Goal: Task Accomplishment & Management: Complete application form

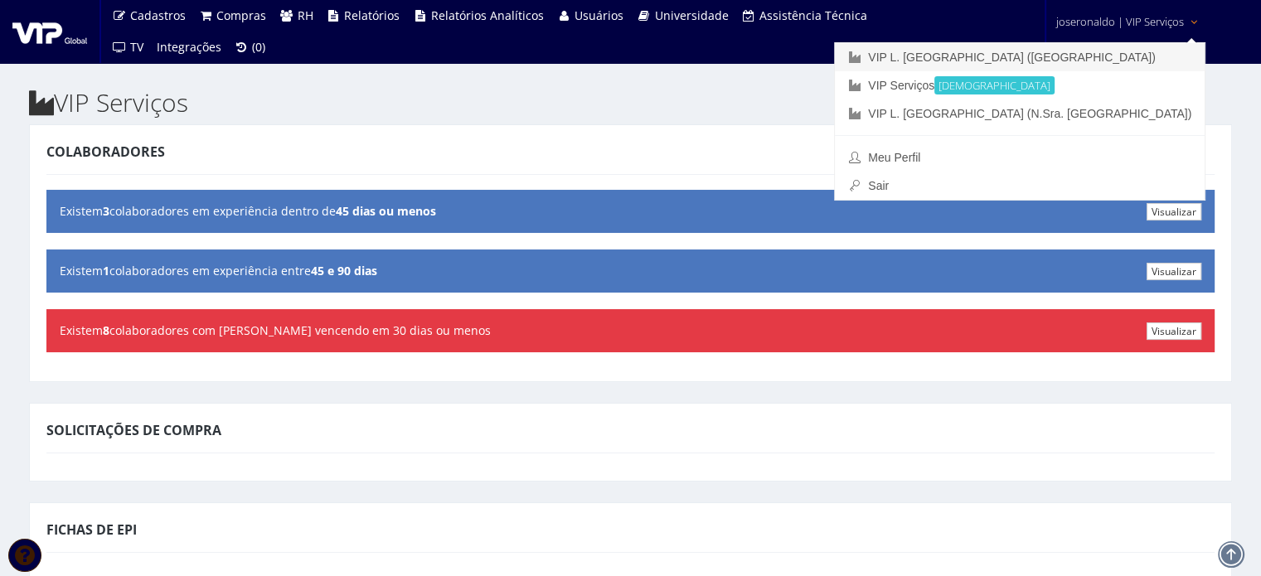
click at [1105, 56] on link "VIP L. [GEOGRAPHIC_DATA] ([GEOGRAPHIC_DATA])" at bounding box center [1020, 57] width 370 height 28
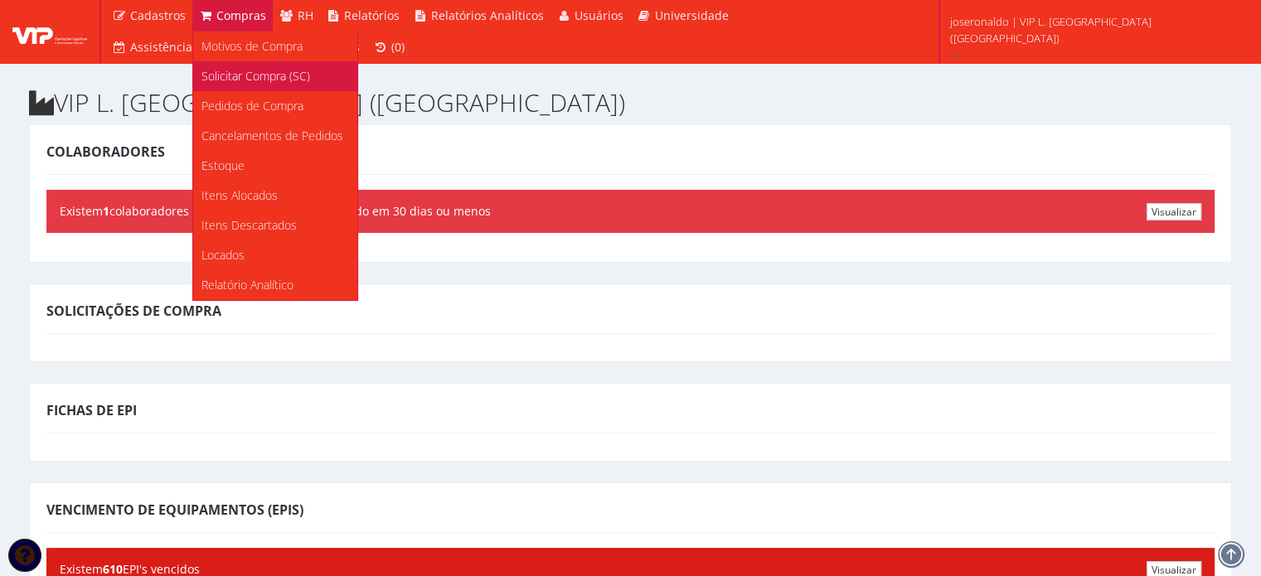
click at [265, 83] on span "Solicitar Compra (SC)" at bounding box center [255, 76] width 109 height 16
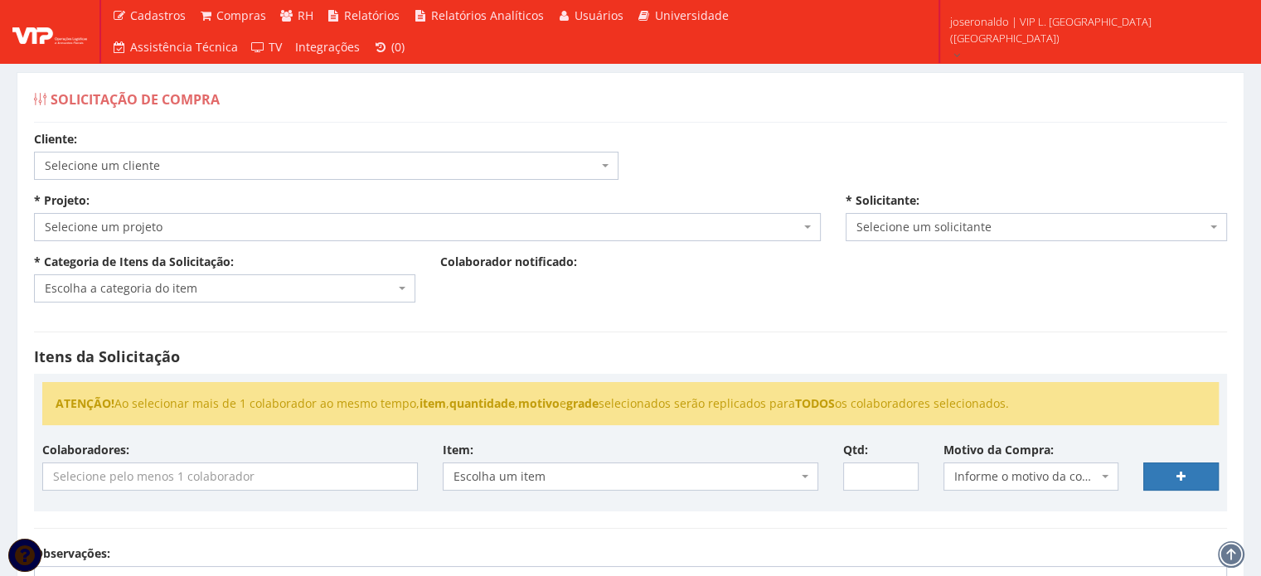
click at [148, 172] on span "Selecione um cliente" at bounding box center [321, 165] width 553 height 17
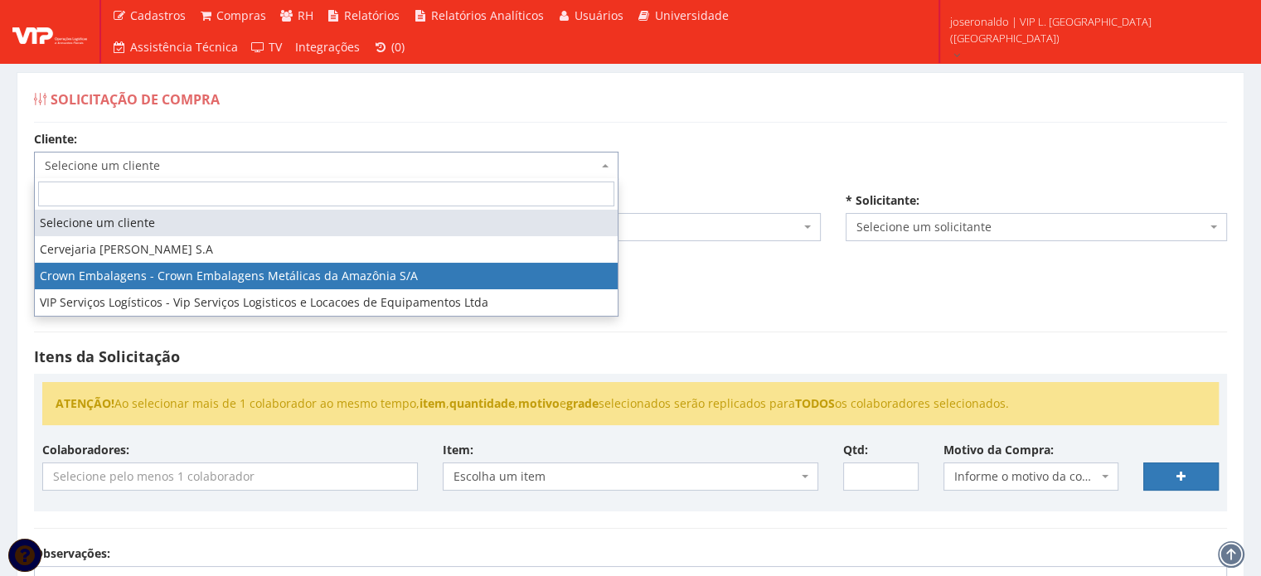
select select "23"
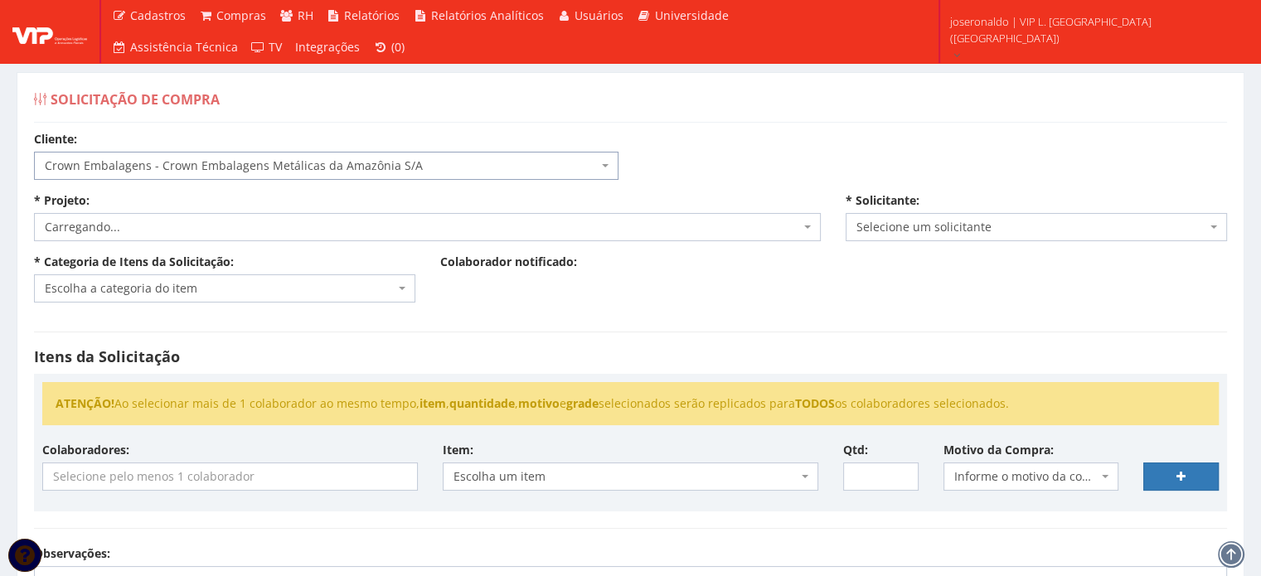
click at [231, 232] on span "Carregando..." at bounding box center [422, 227] width 755 height 17
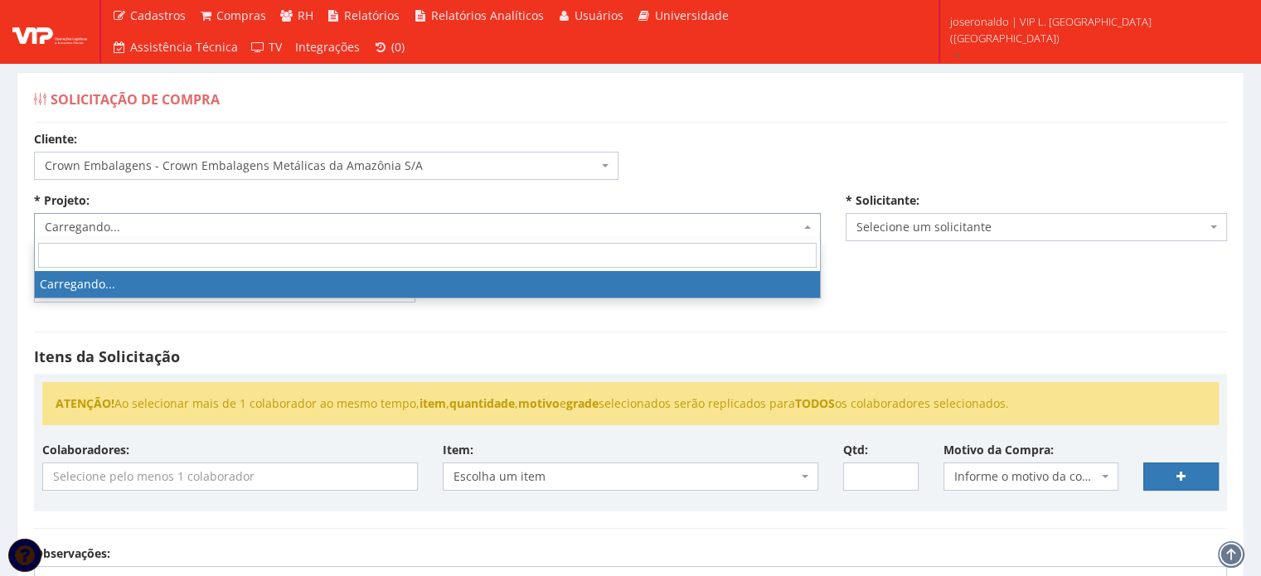
click at [238, 231] on span "Carregando..." at bounding box center [422, 227] width 755 height 17
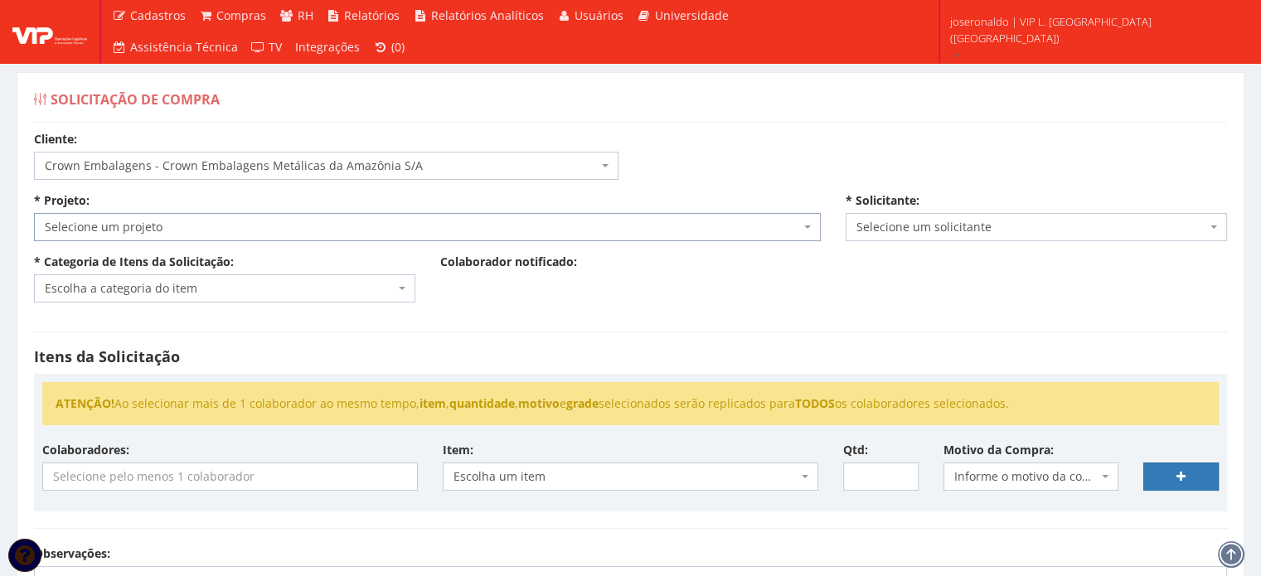
click at [253, 219] on span "Selecione um projeto" at bounding box center [422, 227] width 755 height 17
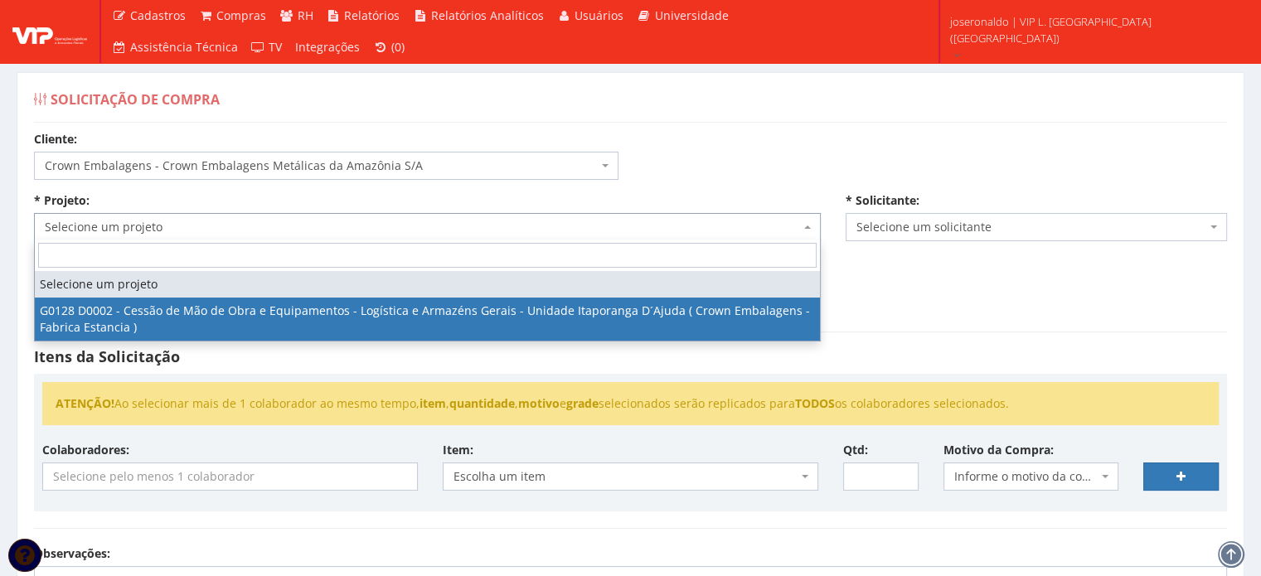
select select "128"
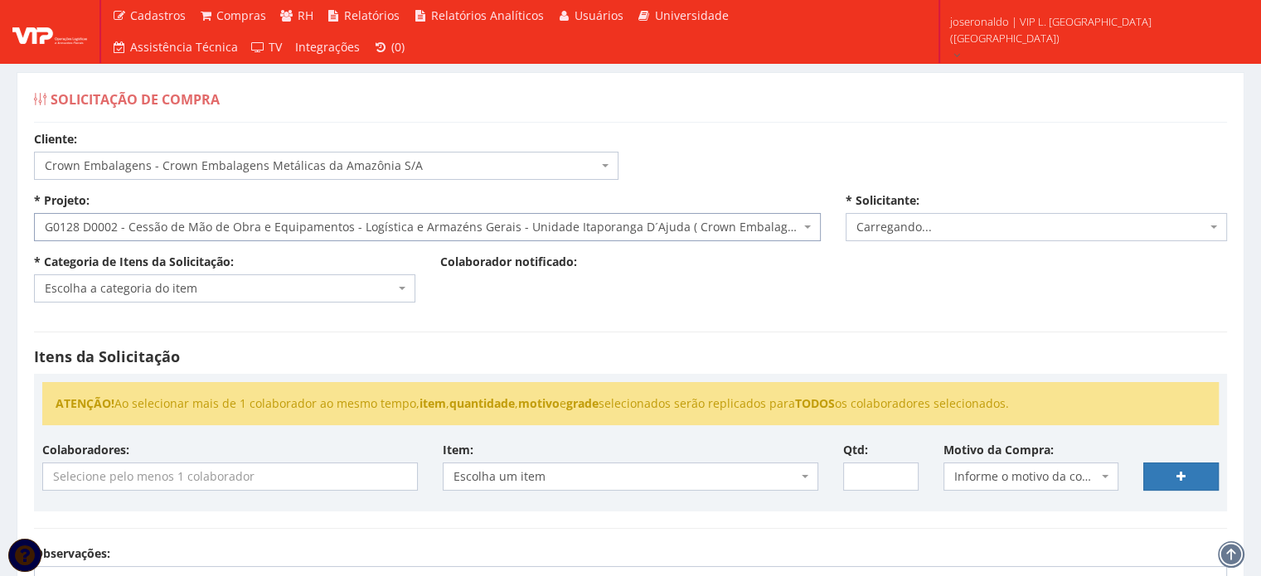
select select "1278"
click at [274, 291] on span "Escolha a categoria do item" at bounding box center [220, 288] width 350 height 17
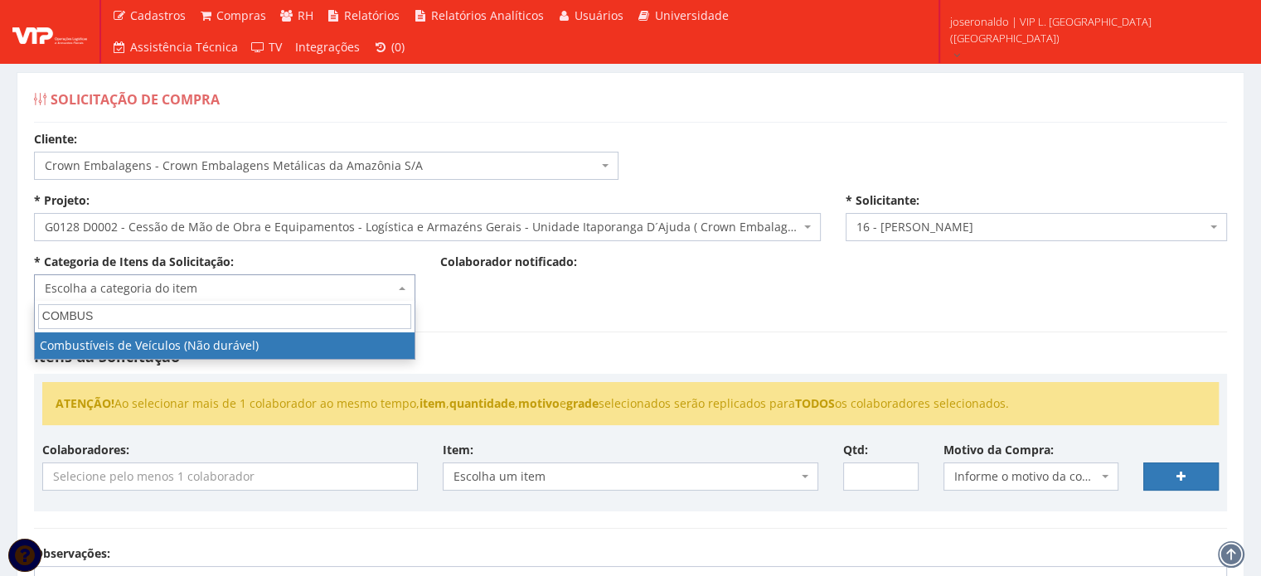
type input "COMBUS"
select select "11"
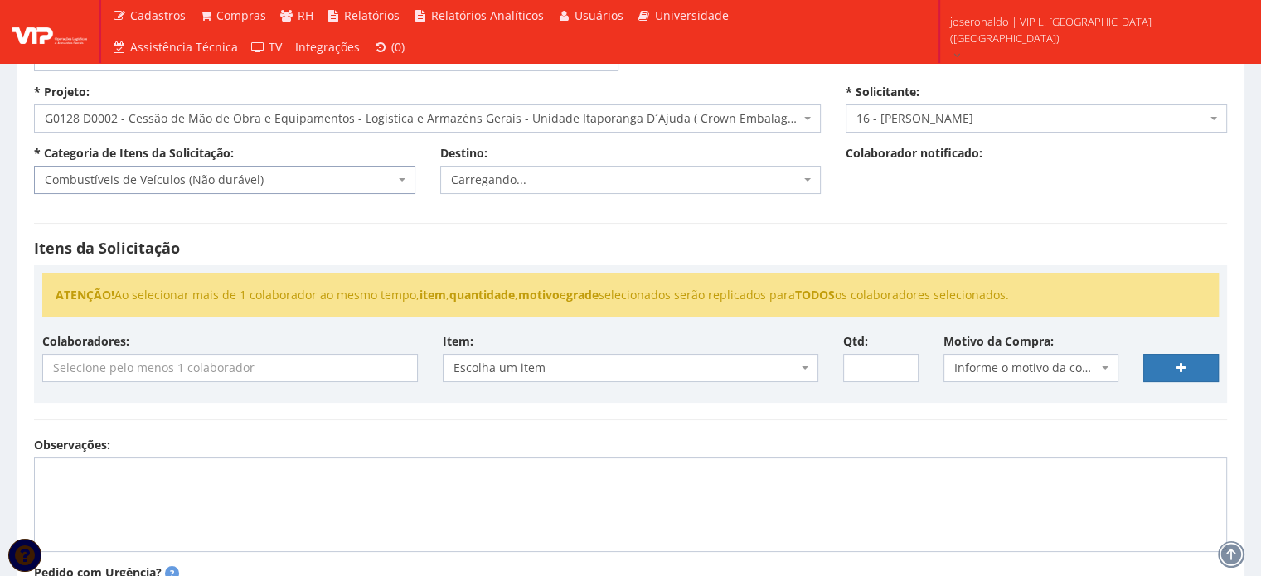
scroll to position [166, 0]
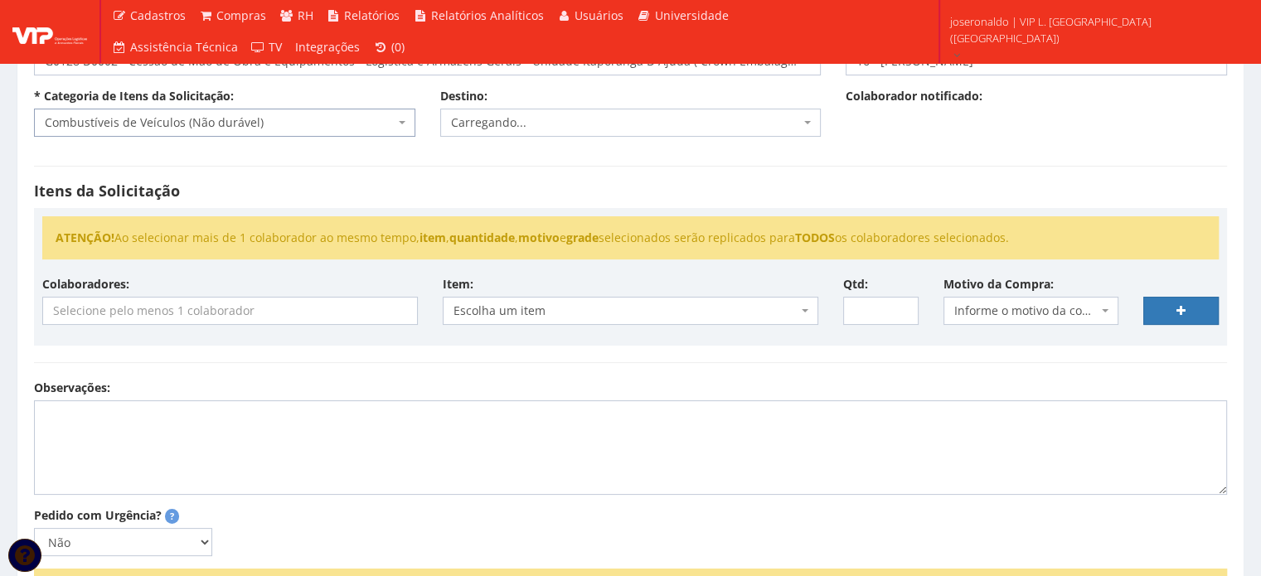
click at [199, 310] on input "search" at bounding box center [230, 311] width 374 height 27
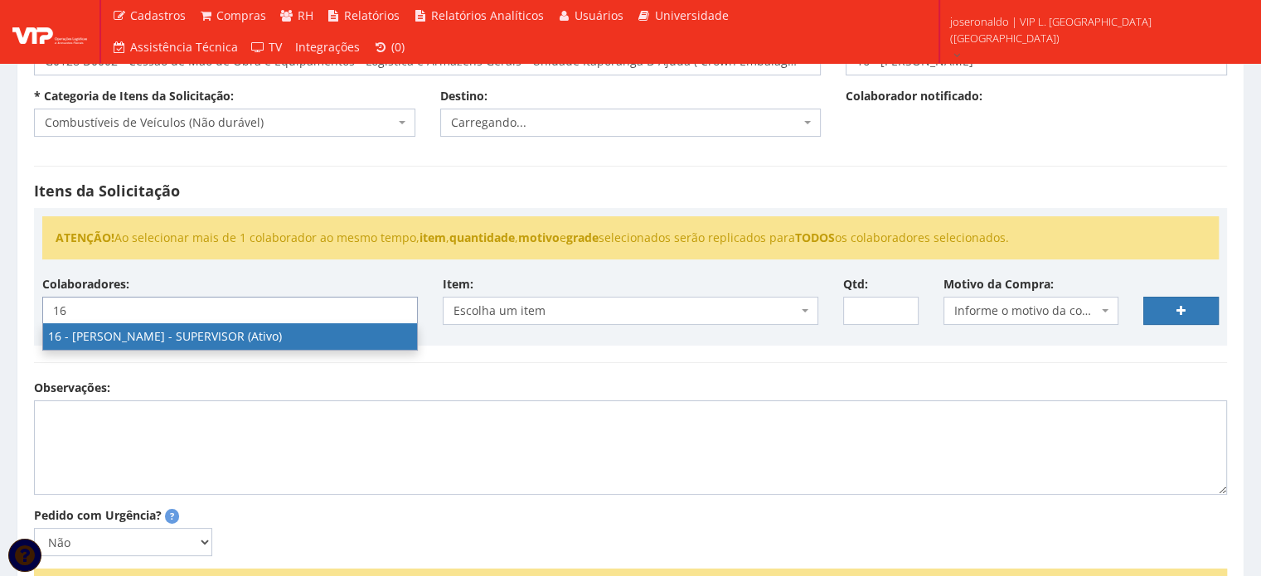
type input "16"
select select "1278"
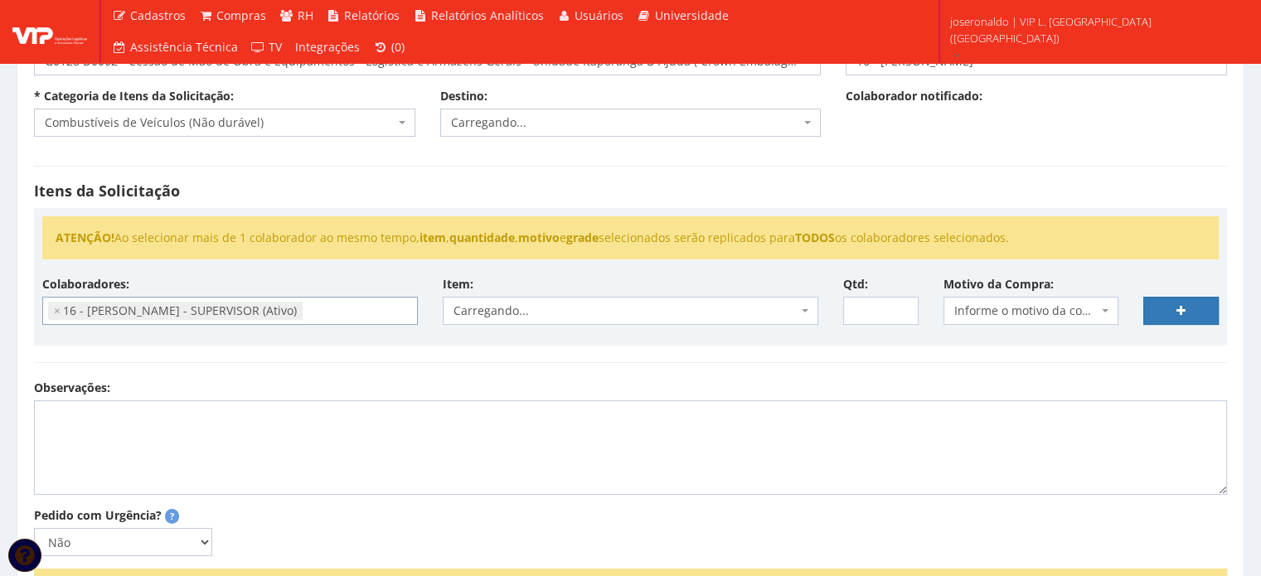
scroll to position [235, 0]
click at [540, 308] on span "Escolha um item" at bounding box center [625, 311] width 344 height 17
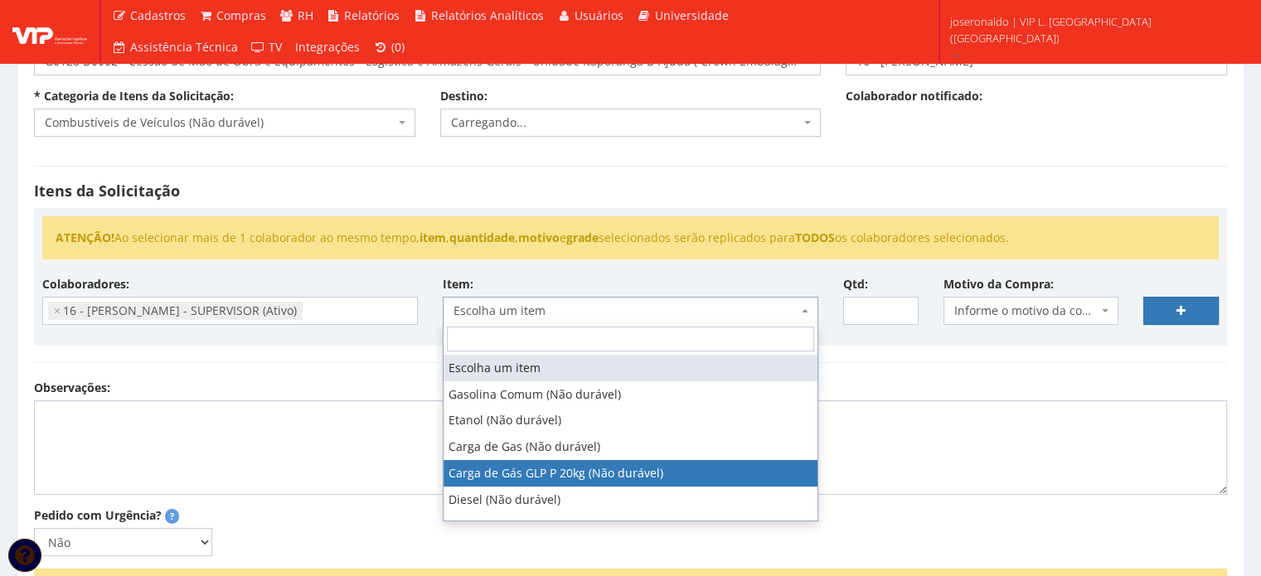
select select "792"
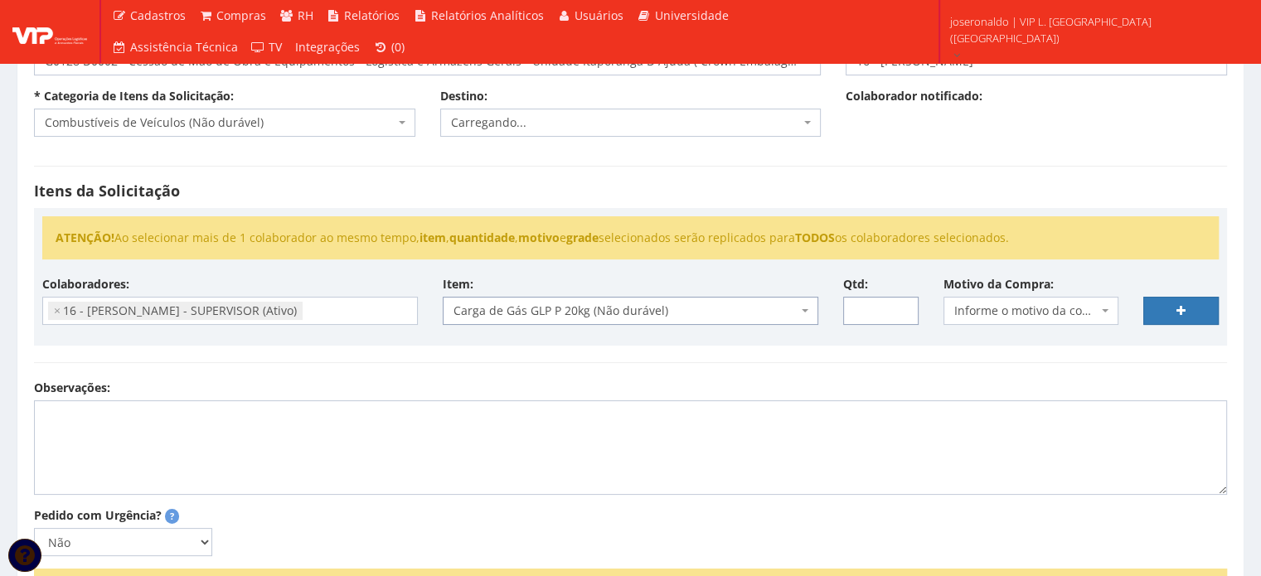
click at [869, 301] on input "Qtd:" at bounding box center [880, 311] width 75 height 28
type input "13"
click at [1073, 308] on span "Informe o motivo da compra" at bounding box center [1026, 311] width 144 height 17
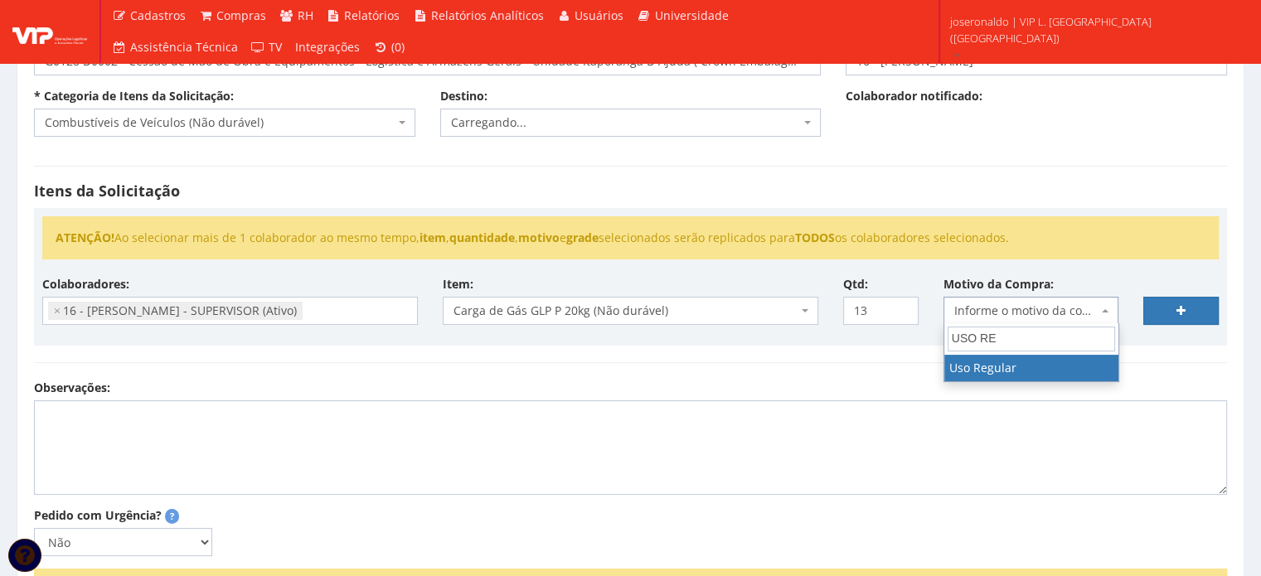
type input "USO RE"
select select "13"
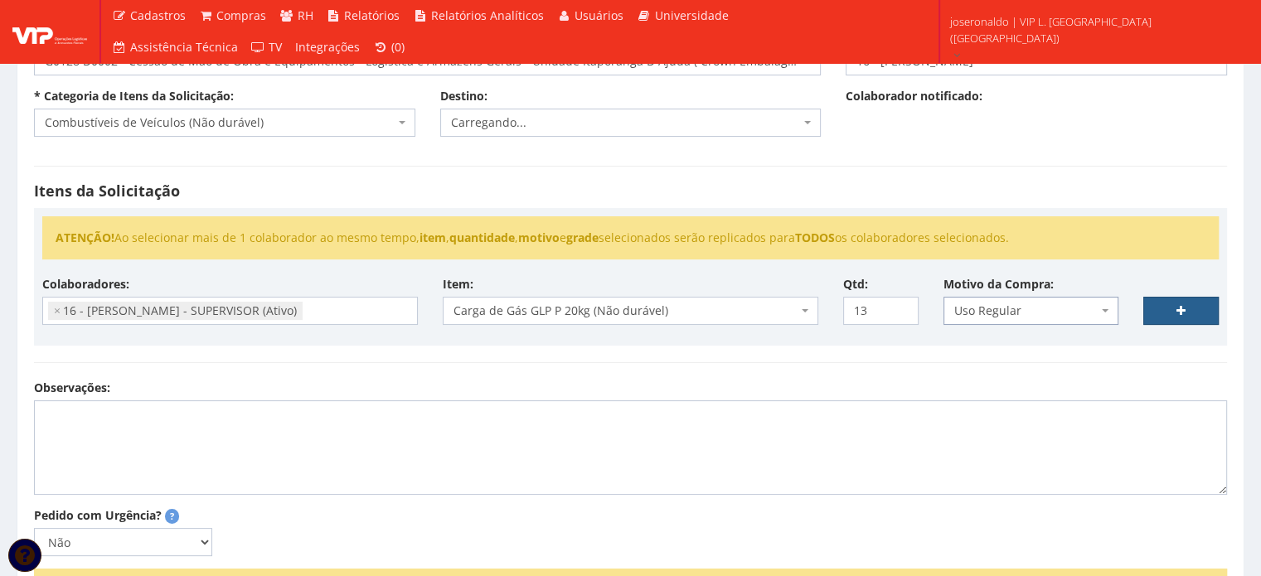
click at [1191, 301] on link at bounding box center [1180, 311] width 75 height 28
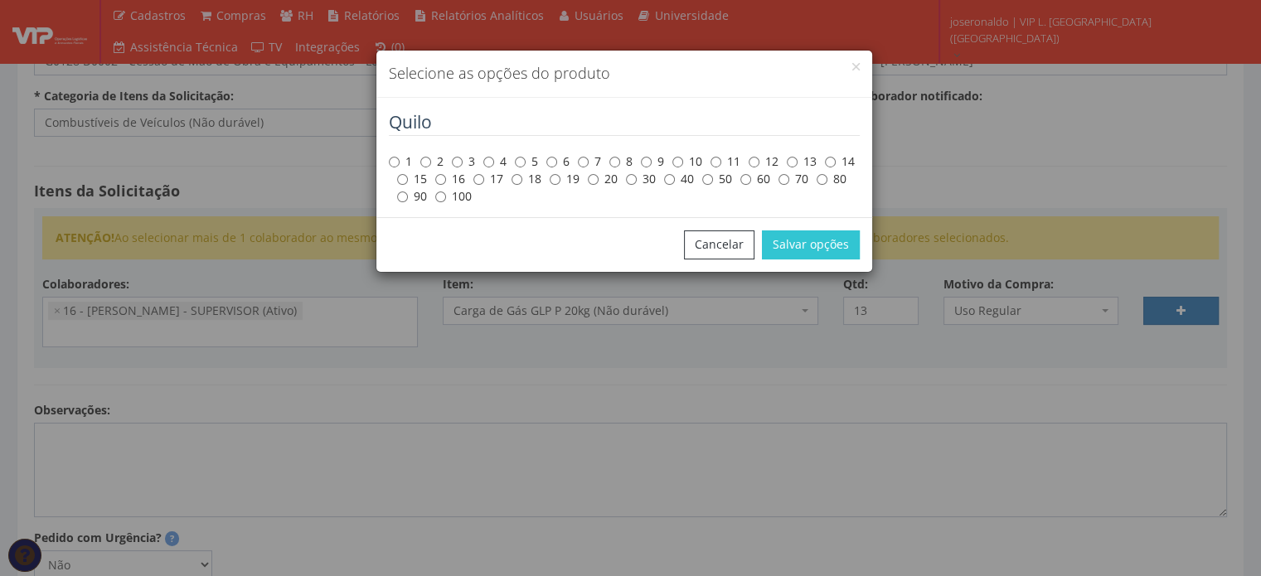
click at [604, 185] on label "20" at bounding box center [603, 179] width 30 height 17
click at [598, 185] on input "20" at bounding box center [593, 179] width 11 height 11
radio input "true"
click at [848, 249] on button "Salvar opções" at bounding box center [811, 244] width 98 height 28
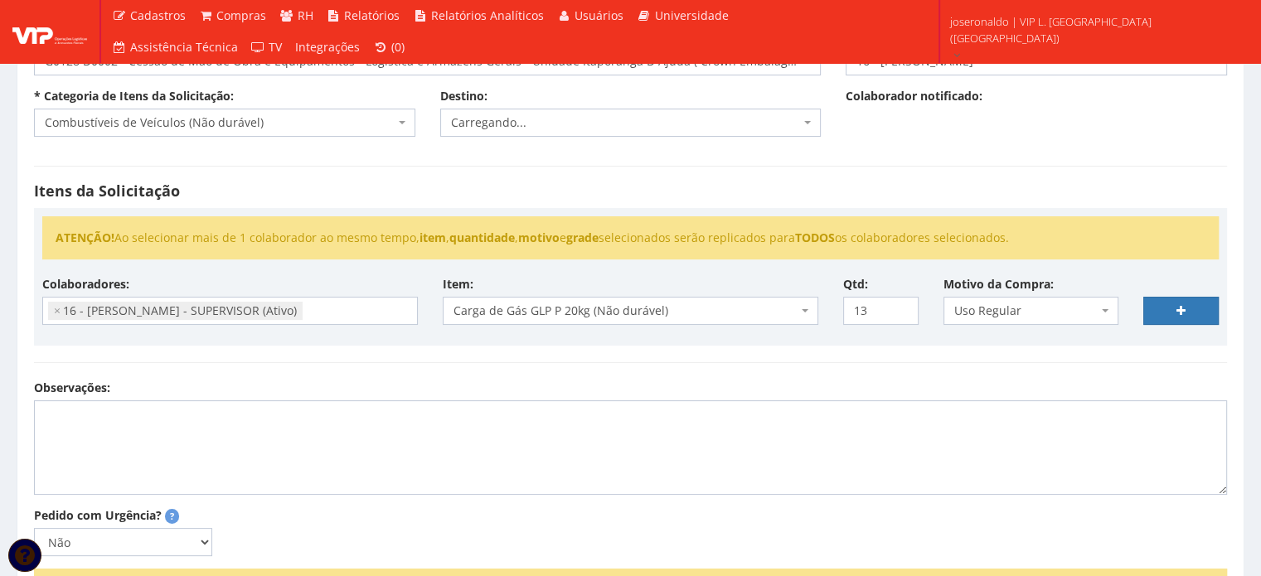
select select
type input "0"
select select
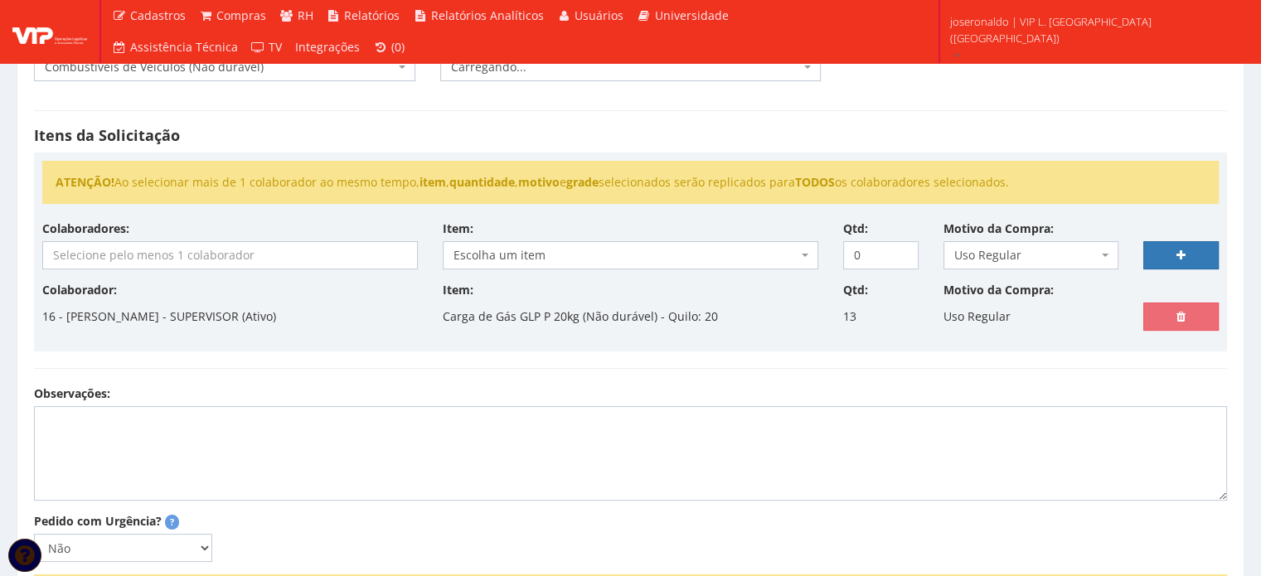
scroll to position [249, 0]
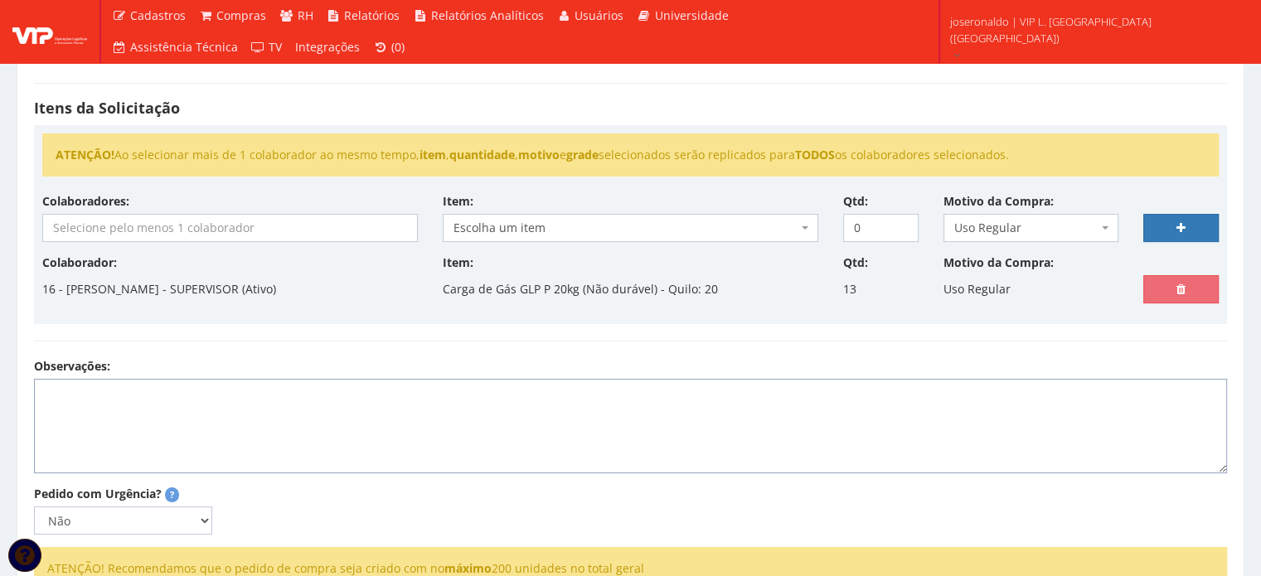
click at [369, 395] on textarea "Observações:" at bounding box center [630, 426] width 1193 height 94
type textarea "p"
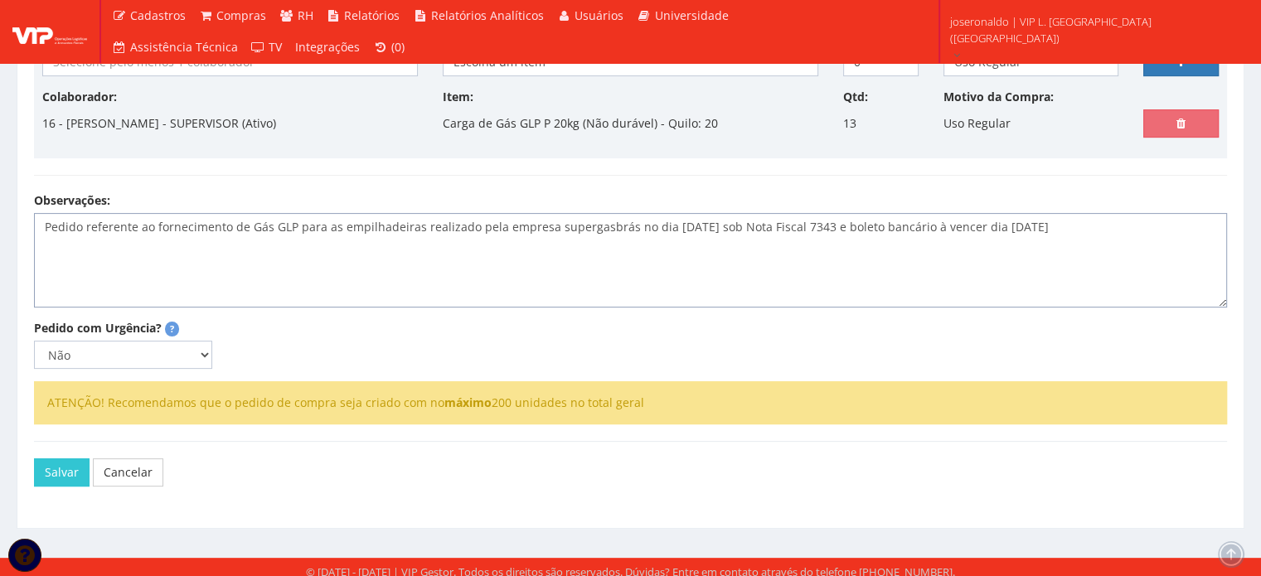
scroll to position [420, 0]
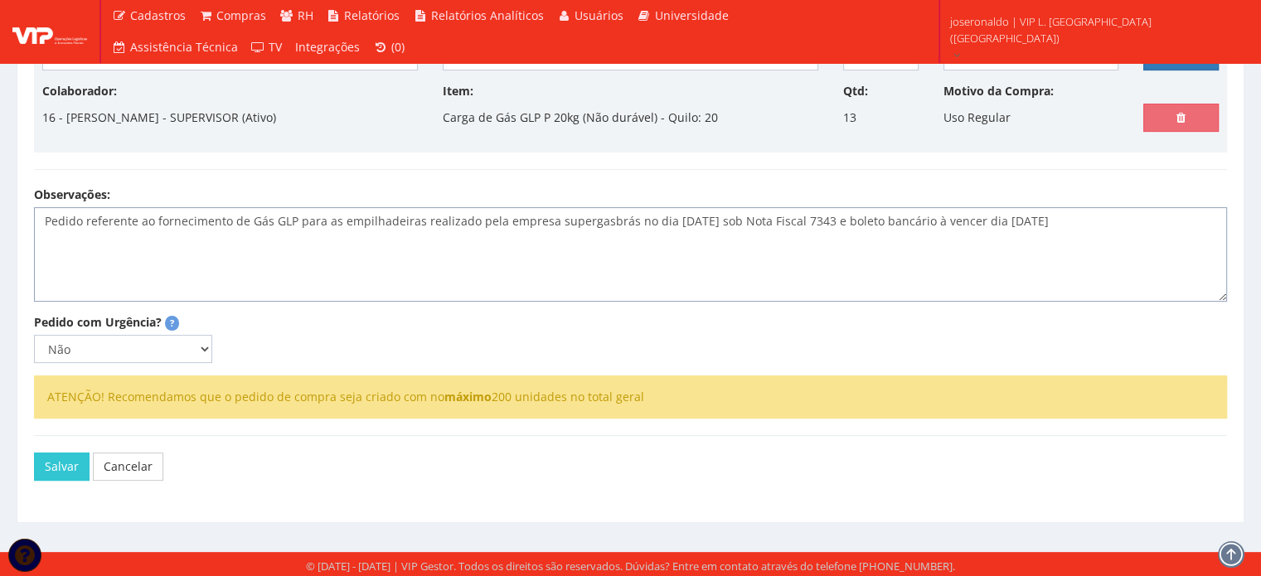
type textarea "Pedido referente ao fornecimento de Gás GLP para as empilhadeiras realizado pel…"
click at [60, 480] on div "Salvar Cancelar" at bounding box center [630, 466] width 1193 height 62
click at [65, 467] on button "Salvar" at bounding box center [62, 467] width 56 height 28
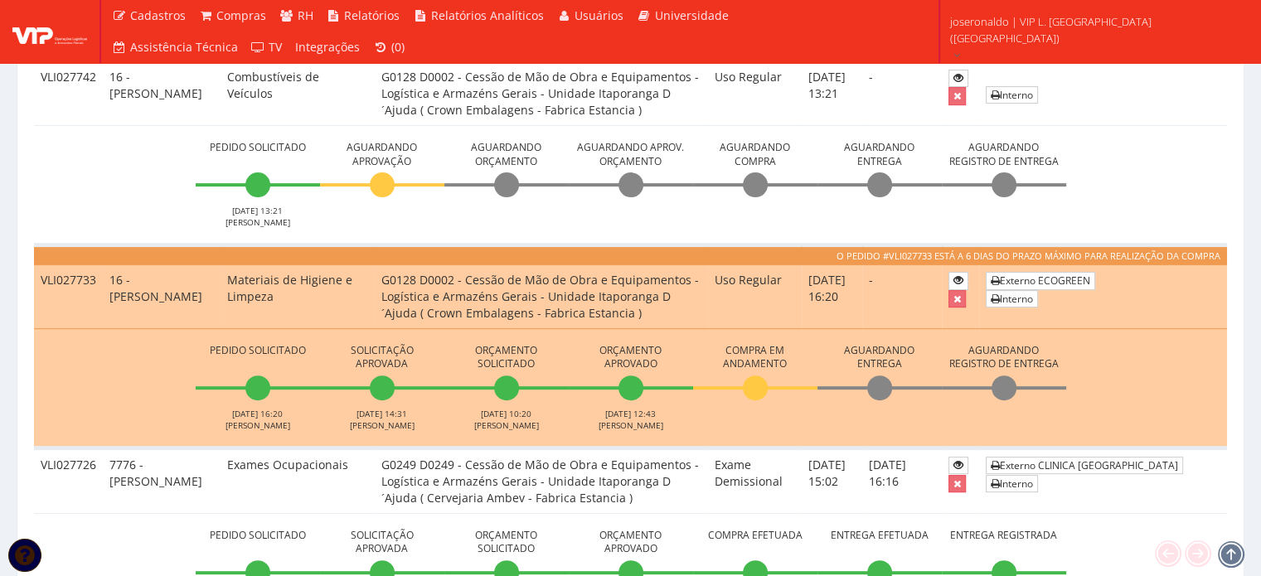
scroll to position [580, 0]
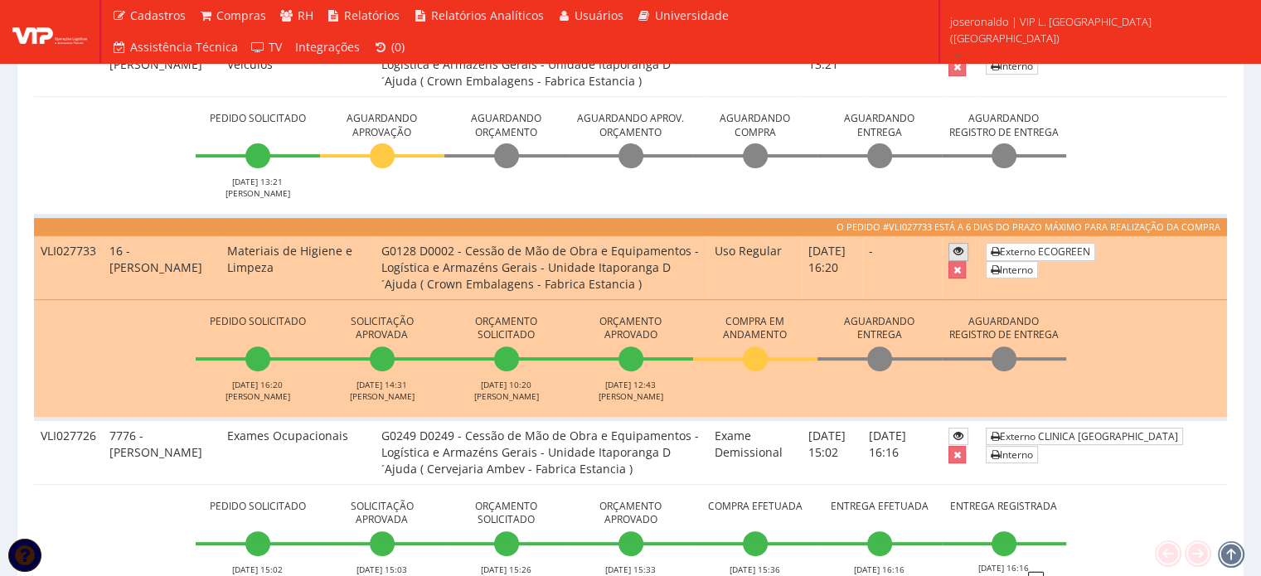
click at [961, 260] on link at bounding box center [958, 251] width 20 height 17
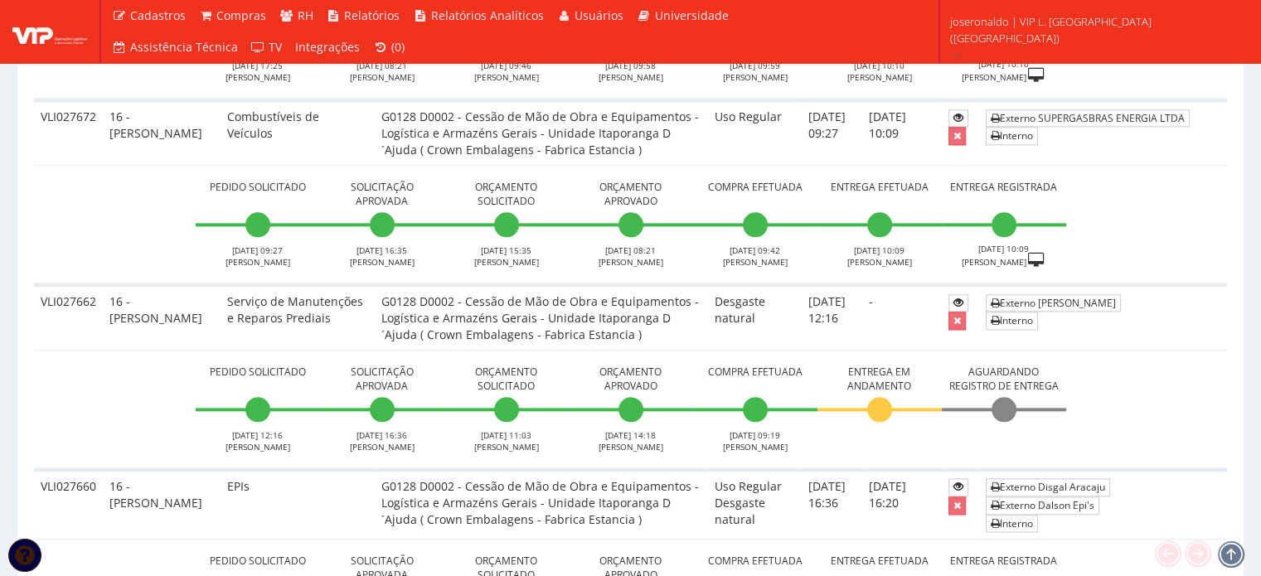
scroll to position [2072, 0]
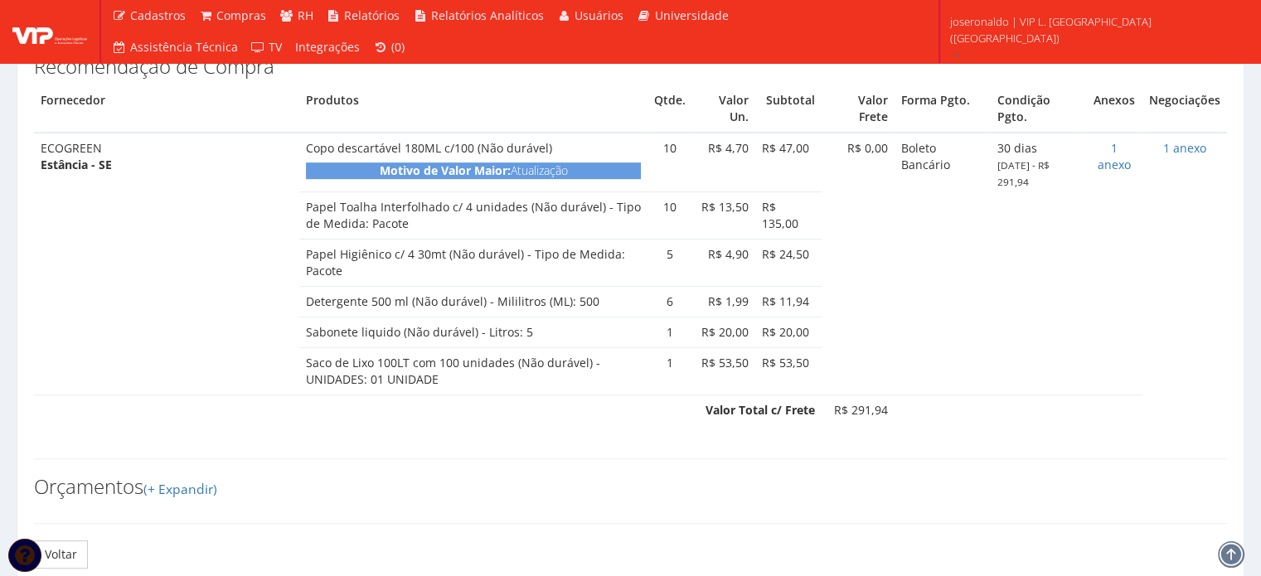
scroll to position [889, 0]
